Goal: Manage account settings

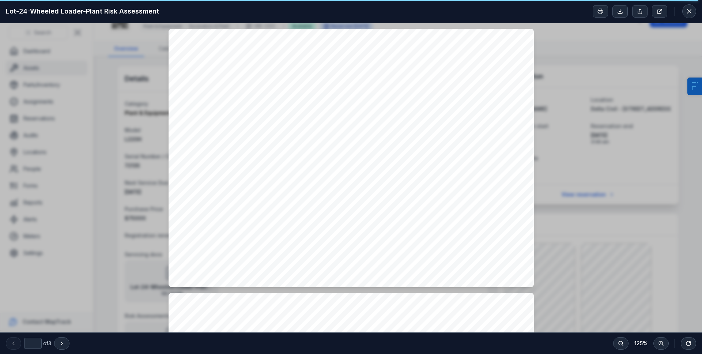
scroll to position [125, 0]
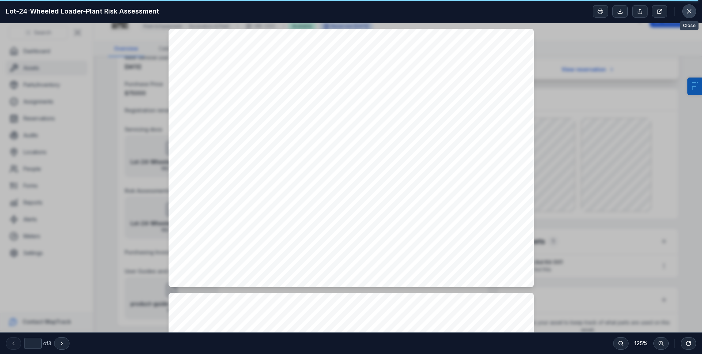
click at [691, 15] on icon at bounding box center [689, 11] width 7 height 7
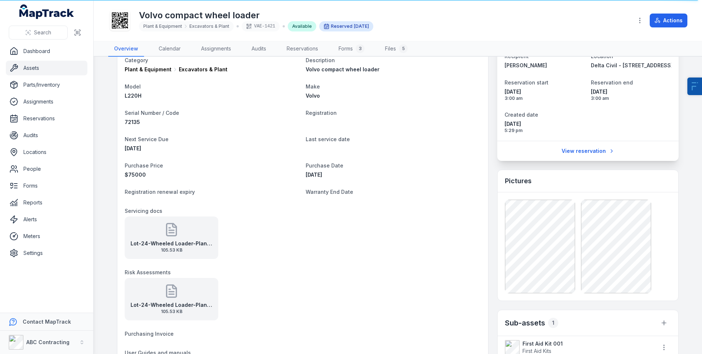
scroll to position [0, 0]
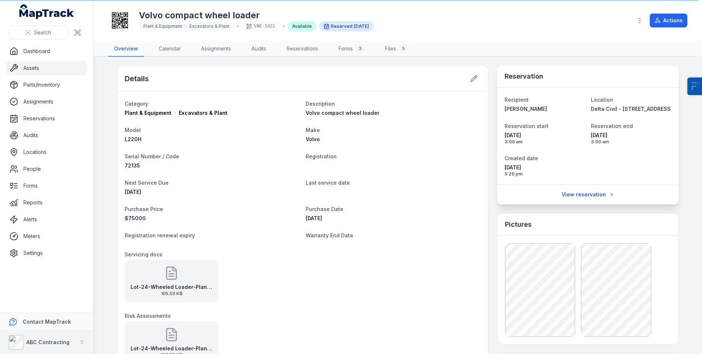
click at [58, 345] on div "ABC Contracting" at bounding box center [47, 342] width 43 height 7
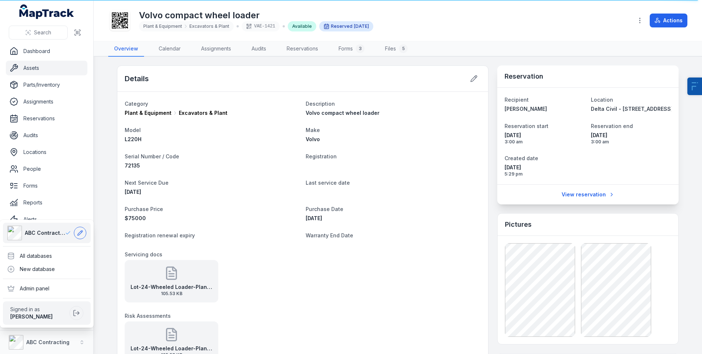
click at [82, 231] on icon at bounding box center [80, 233] width 6 height 6
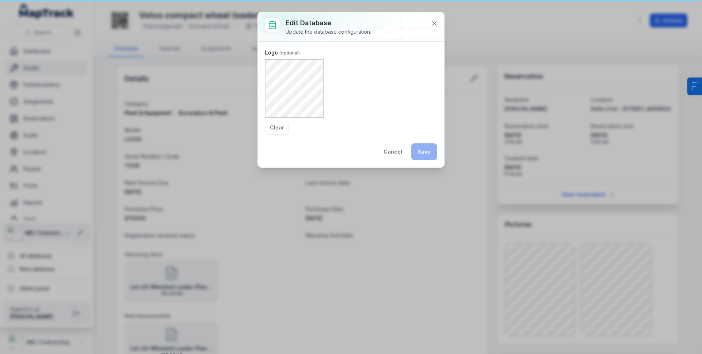
click at [361, 93] on div "Logo Clear" at bounding box center [351, 92] width 172 height 86
click at [273, 128] on button "Clear" at bounding box center [277, 128] width 24 height 14
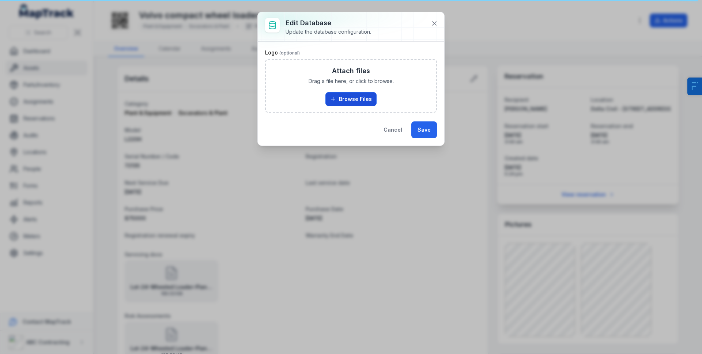
click at [337, 96] on button "Browse Files" at bounding box center [350, 99] width 51 height 14
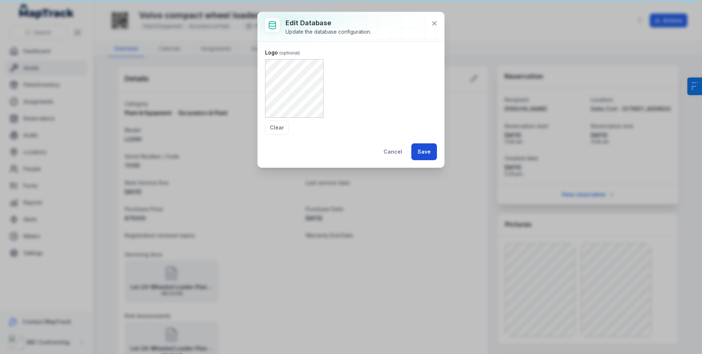
click at [425, 154] on button "Save" at bounding box center [424, 151] width 26 height 17
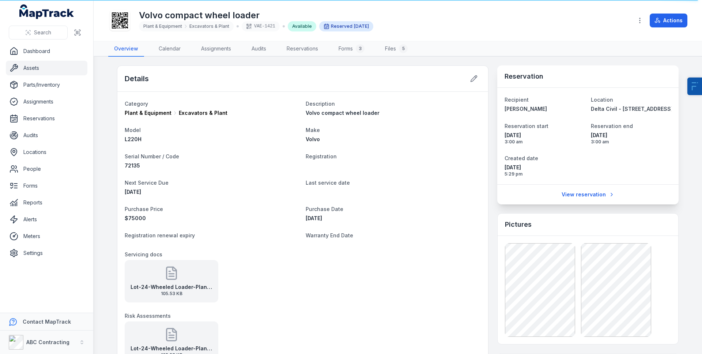
click at [244, 122] on dl "Category Plant & Equipment Excavators & Plant Description Volvo compact wheel l…" at bounding box center [303, 271] width 356 height 345
